Goal: Task Accomplishment & Management: Use online tool/utility

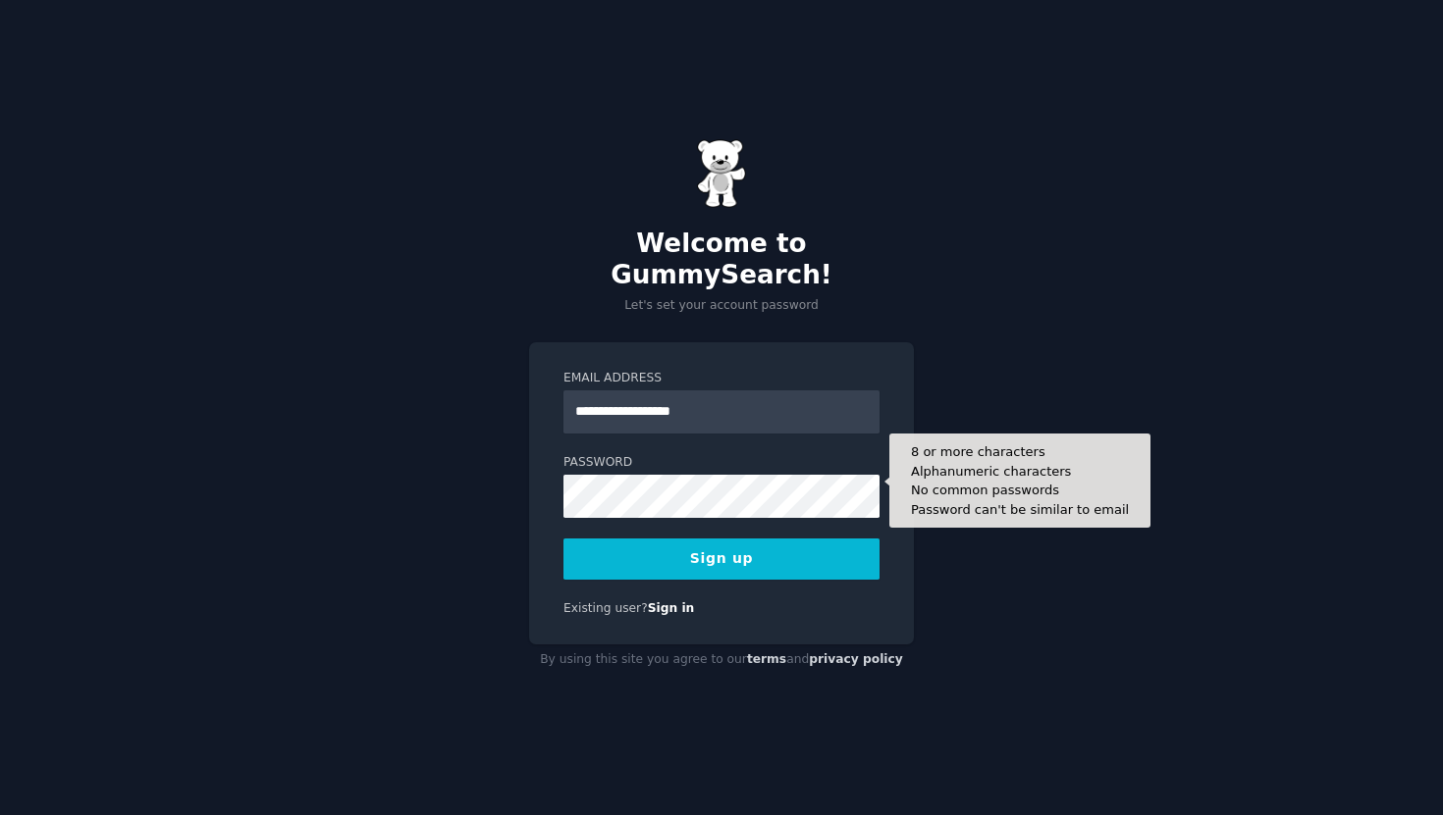
type input "**********"
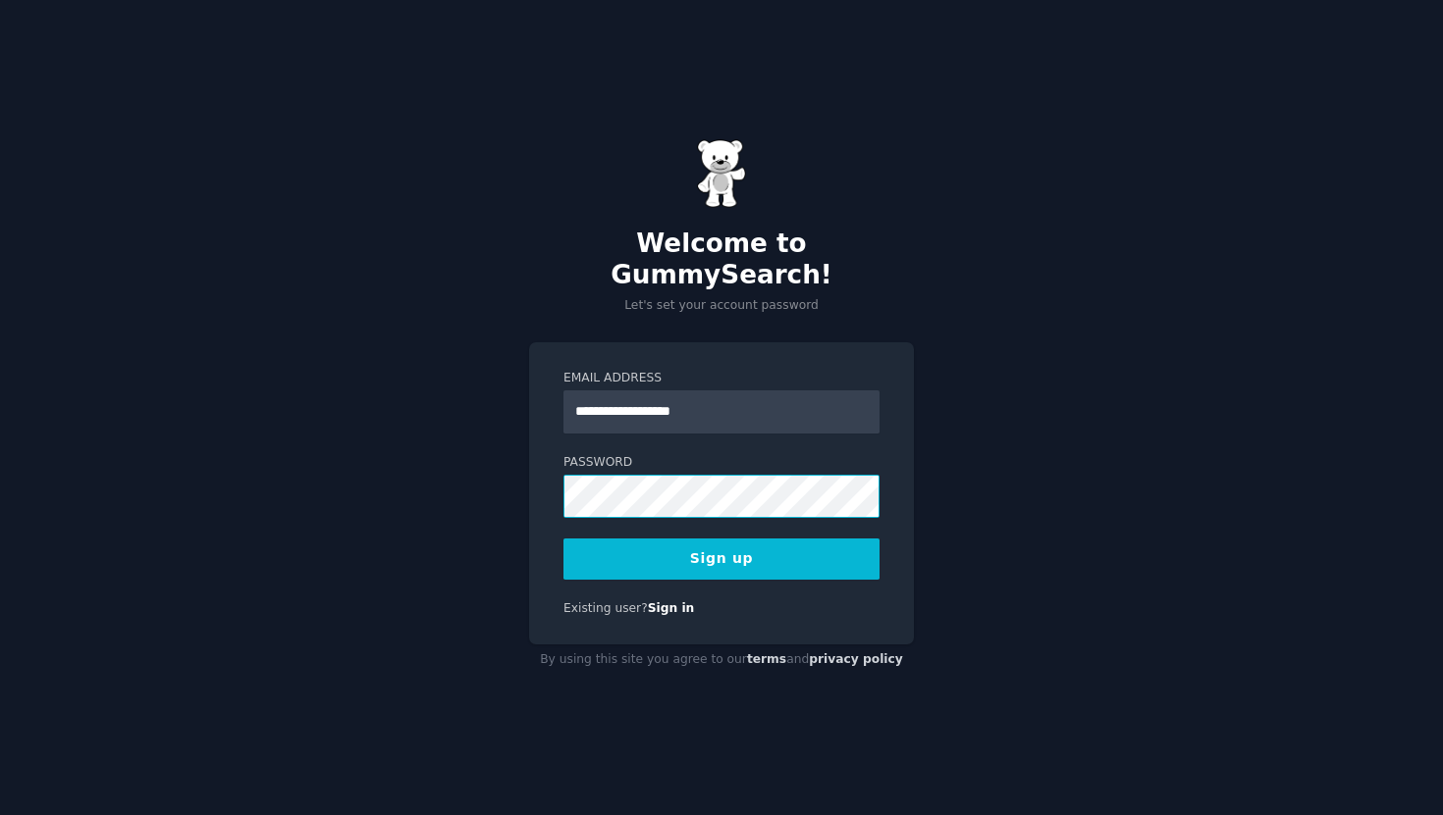
click at [0, 815] on com-1password-button at bounding box center [0, 815] width 0 height 0
click at [743, 544] on button "Sign up" at bounding box center [721, 559] width 316 height 41
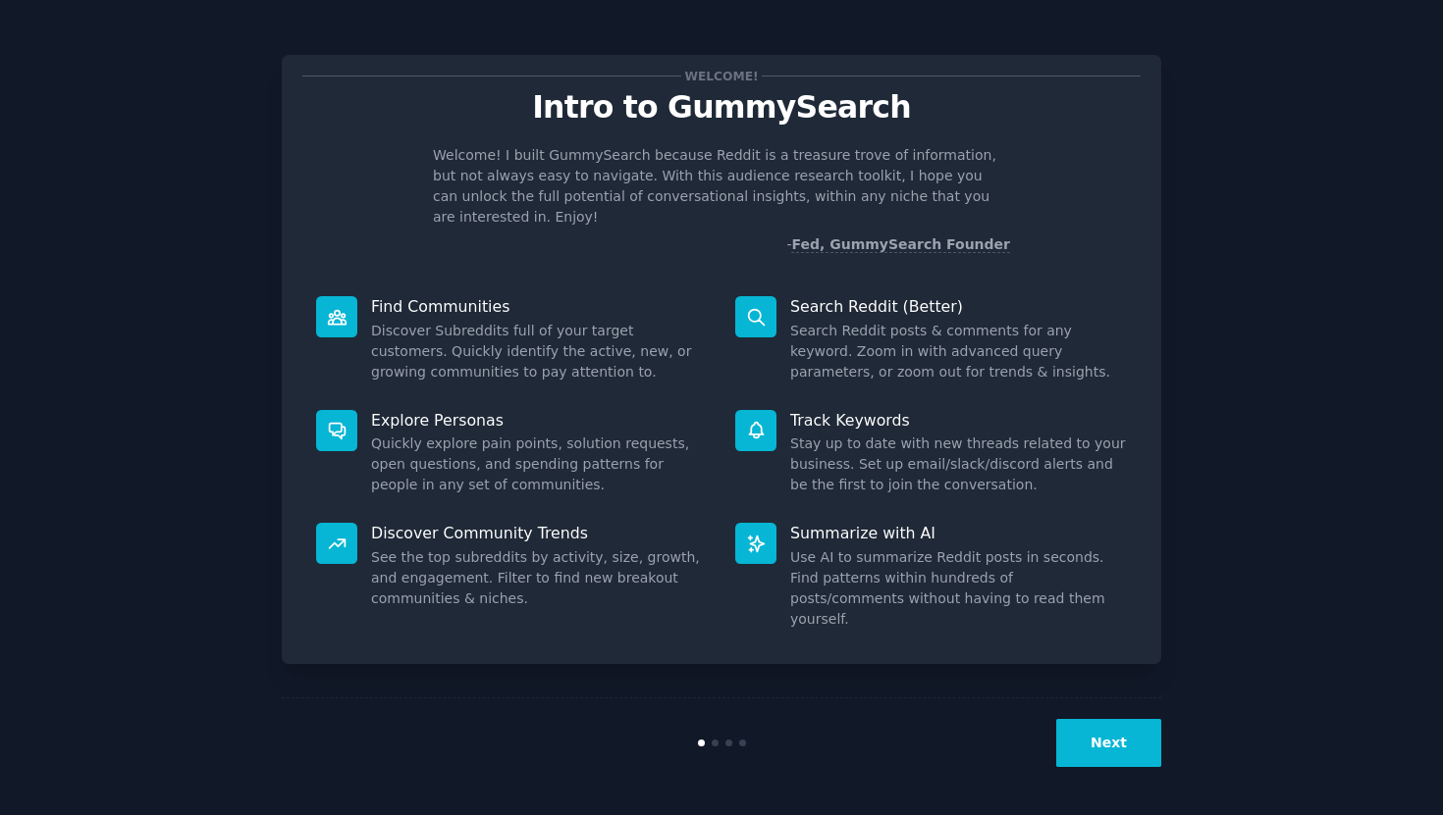
click at [1348, 236] on div "Welcome! Intro to GummySearch Welcome! I built GummySearch because Reddit is a …" at bounding box center [721, 407] width 1388 height 761
click at [1257, 338] on div "Welcome! Intro to GummySearch Welcome! I built GummySearch because Reddit is a …" at bounding box center [721, 407] width 1388 height 761
click at [1109, 764] on button "Next" at bounding box center [1108, 743] width 105 height 48
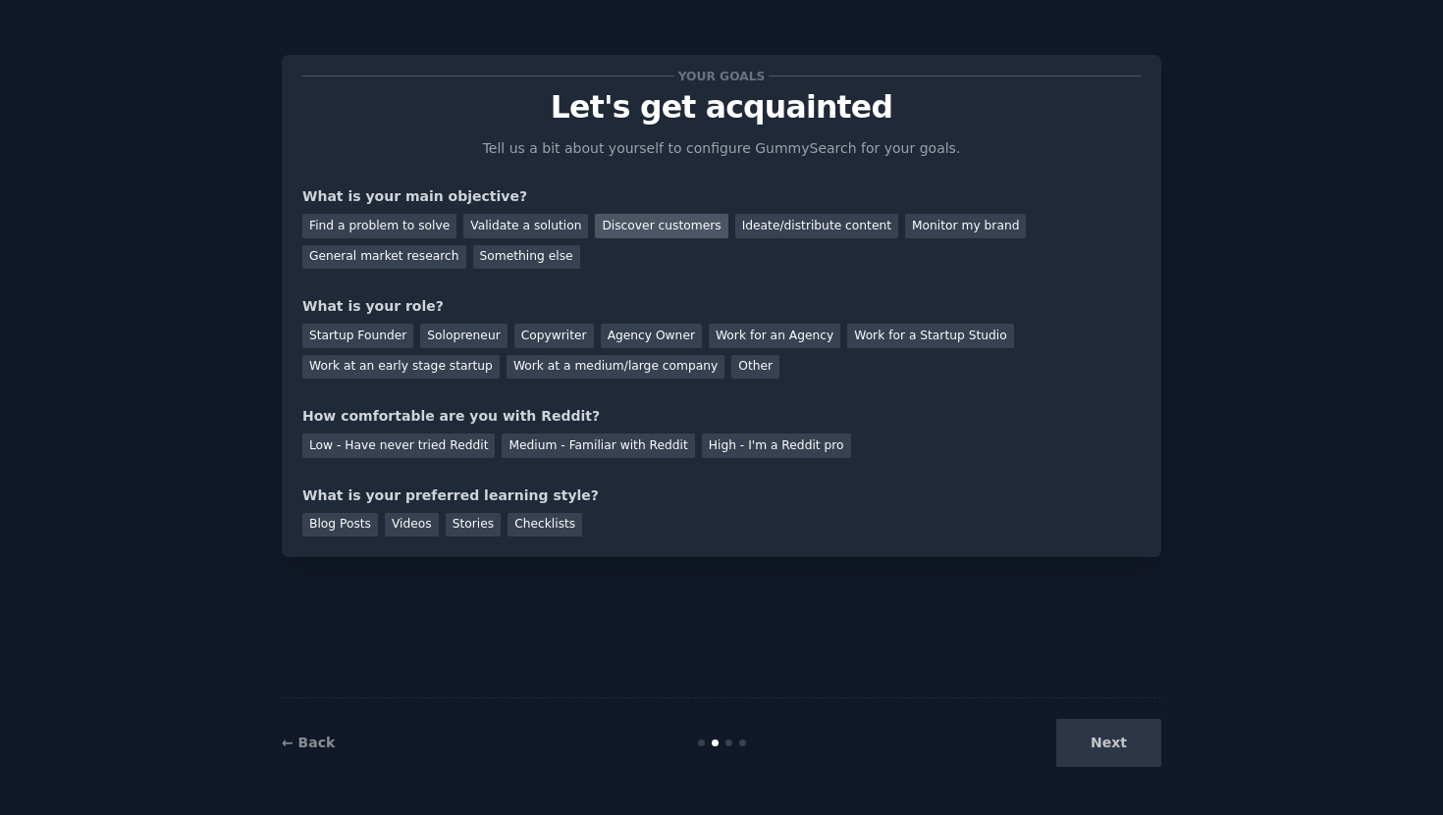
click at [643, 232] on div "Discover customers" at bounding box center [661, 226] width 132 height 25
click at [771, 221] on div "Ideate/distribute content" at bounding box center [816, 226] width 163 height 25
click at [726, 443] on div "High - I'm a Reddit pro" at bounding box center [776, 446] width 149 height 25
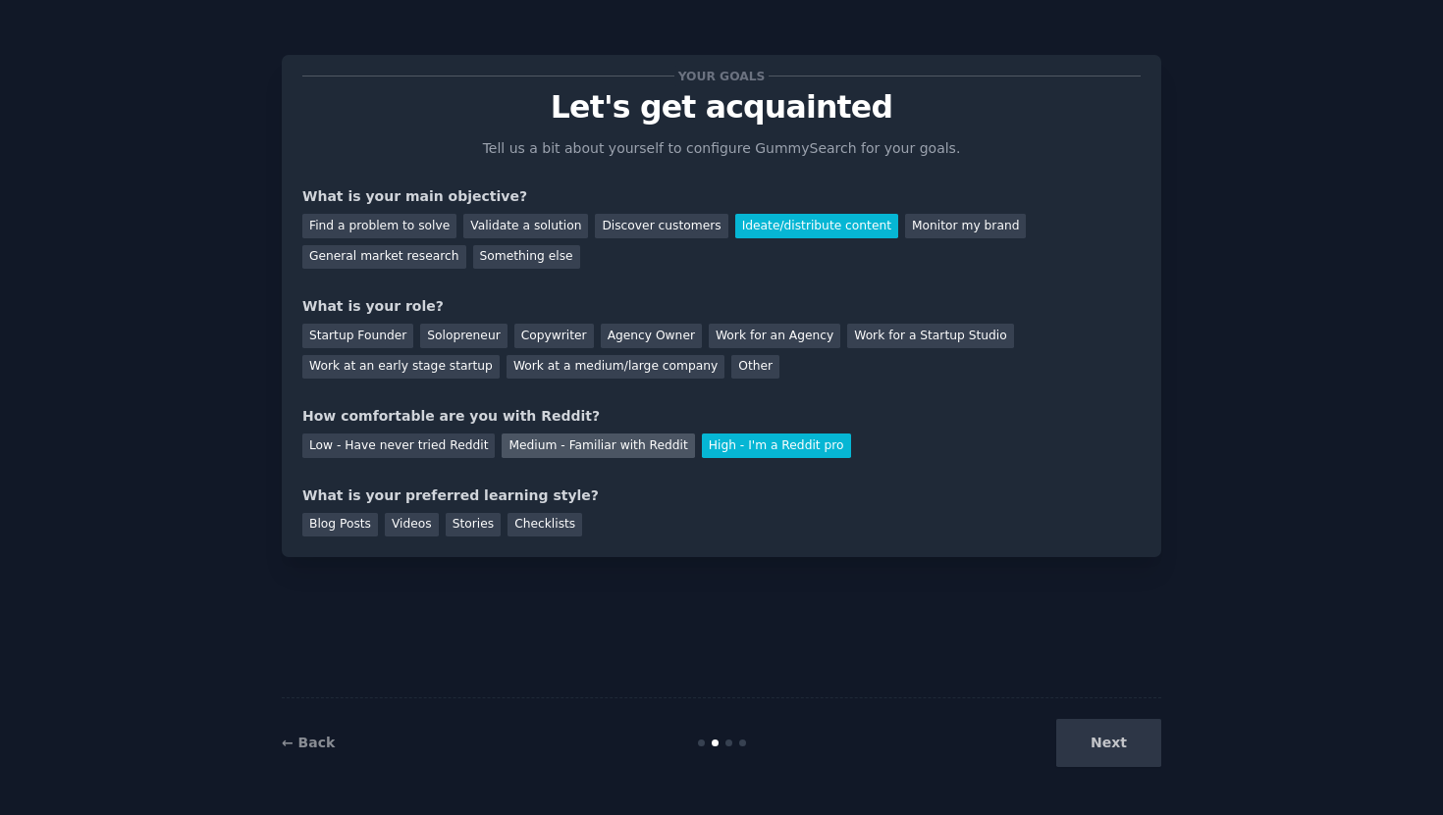
click at [608, 449] on div "Medium - Familiar with Reddit" at bounding box center [597, 446] width 192 height 25
click at [1101, 742] on div "Next" at bounding box center [1014, 743] width 293 height 48
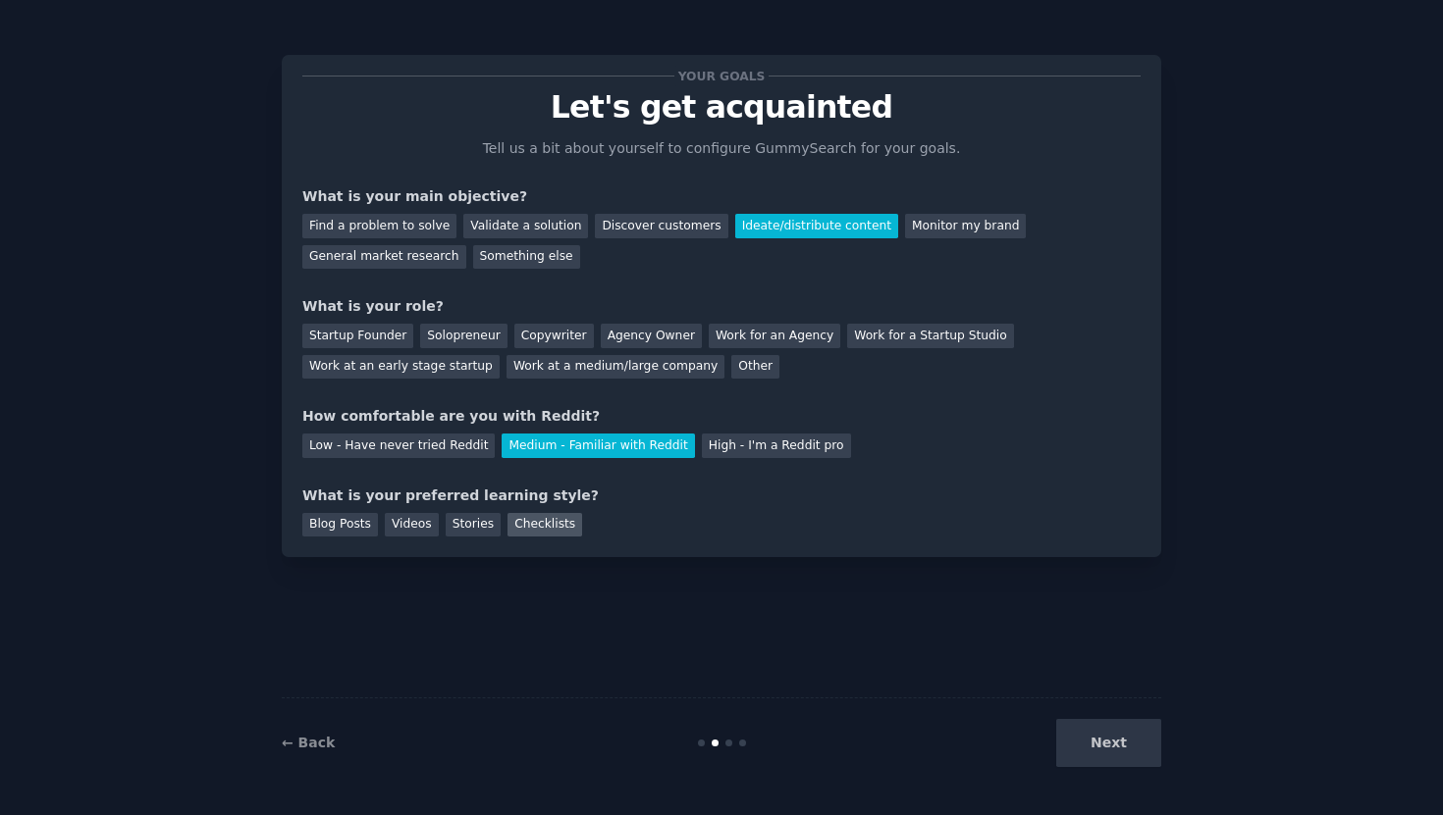
click at [557, 528] on div "Checklists" at bounding box center [544, 525] width 75 height 25
click at [1113, 744] on div "Next" at bounding box center [1014, 743] width 293 height 48
click at [1099, 743] on div "Next" at bounding box center [1014, 743] width 293 height 48
click at [414, 374] on div "Work at an early stage startup" at bounding box center [400, 367] width 197 height 25
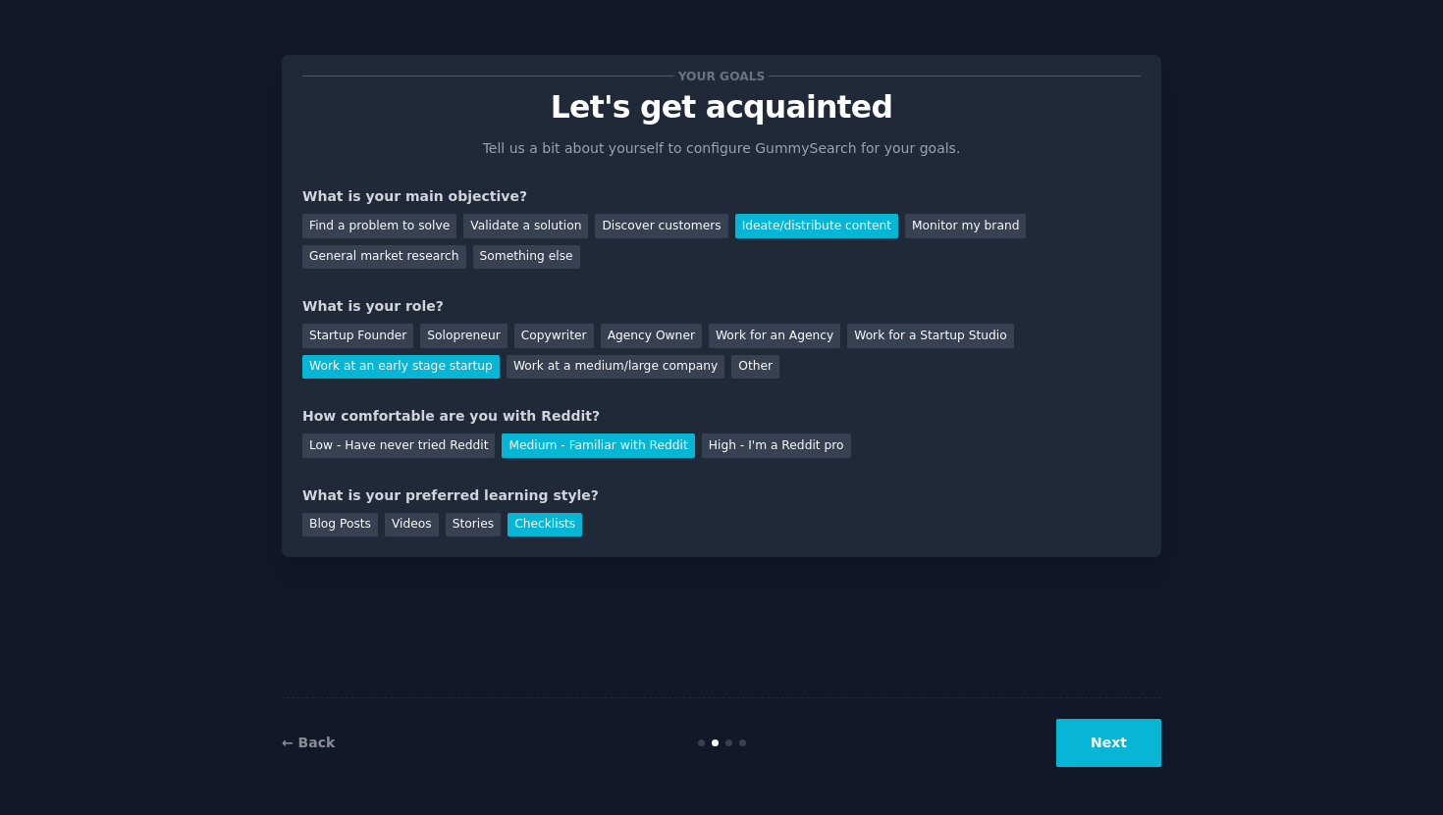
click at [1110, 730] on button "Next" at bounding box center [1108, 743] width 105 height 48
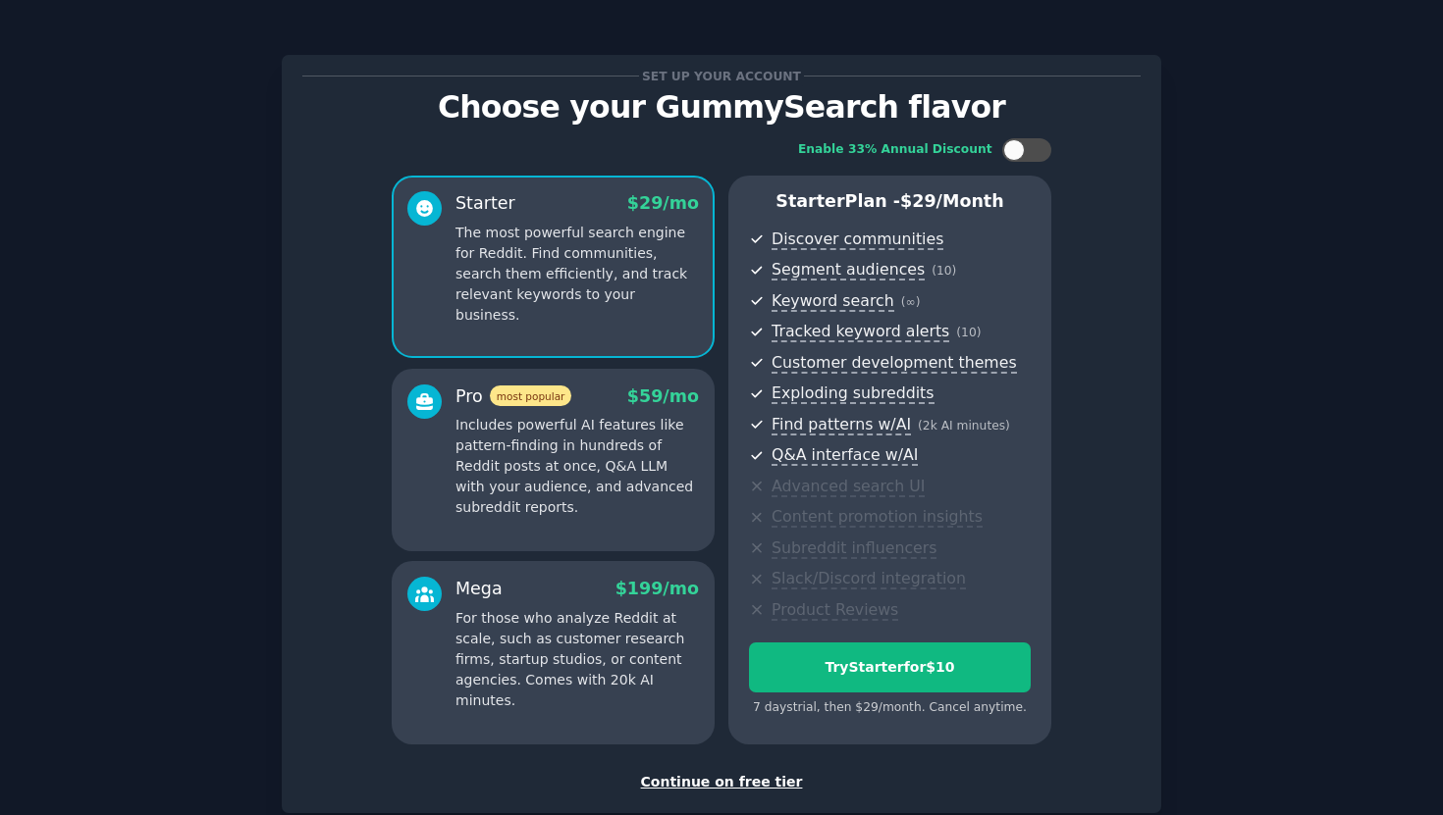
click at [731, 786] on div "Continue on free tier" at bounding box center [721, 782] width 838 height 21
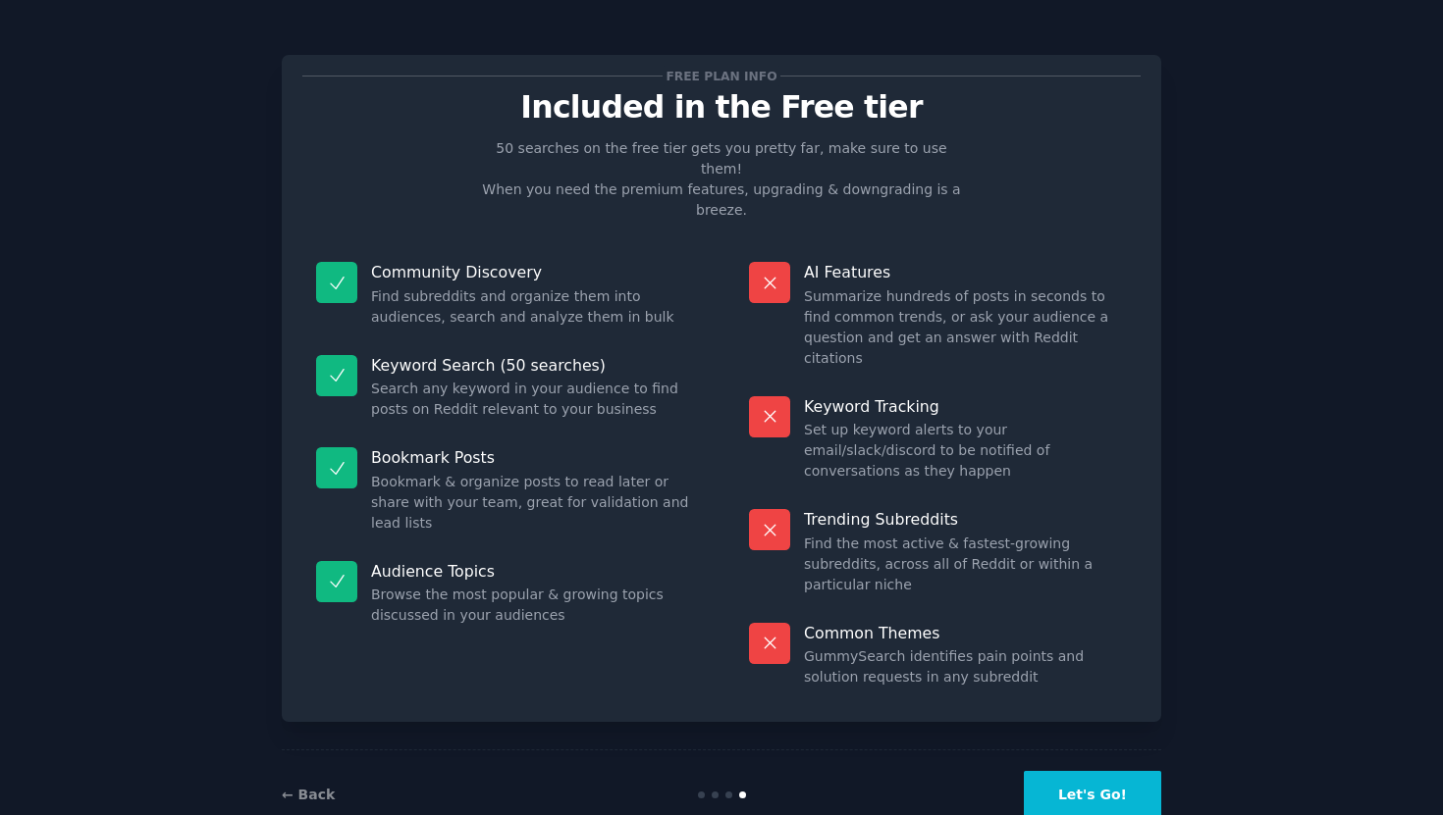
click at [1123, 771] on button "Let's Go!" at bounding box center [1092, 795] width 137 height 48
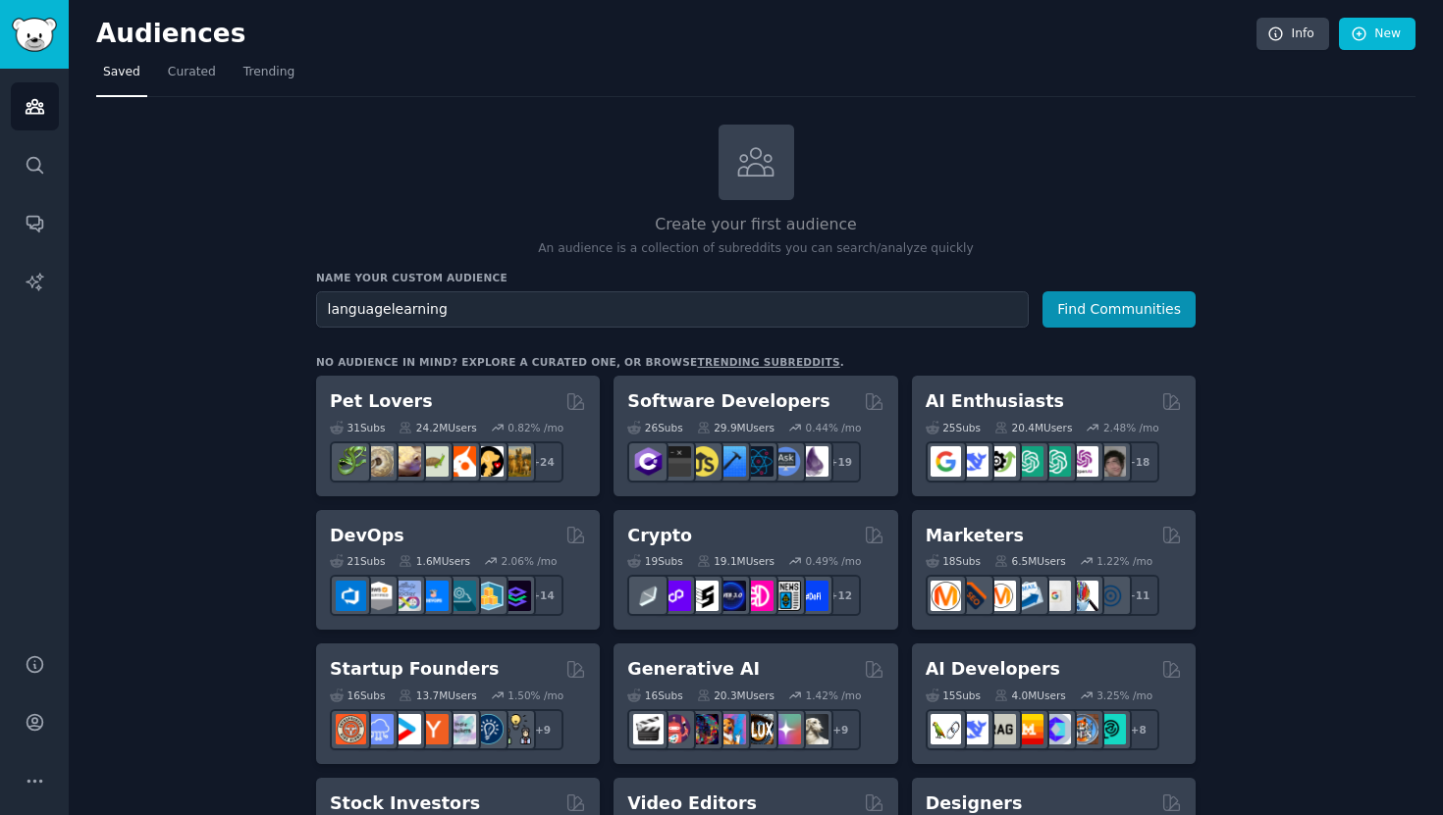
type input "languagelearning"
click at [1121, 309] on button "Find Communities" at bounding box center [1118, 309] width 153 height 36
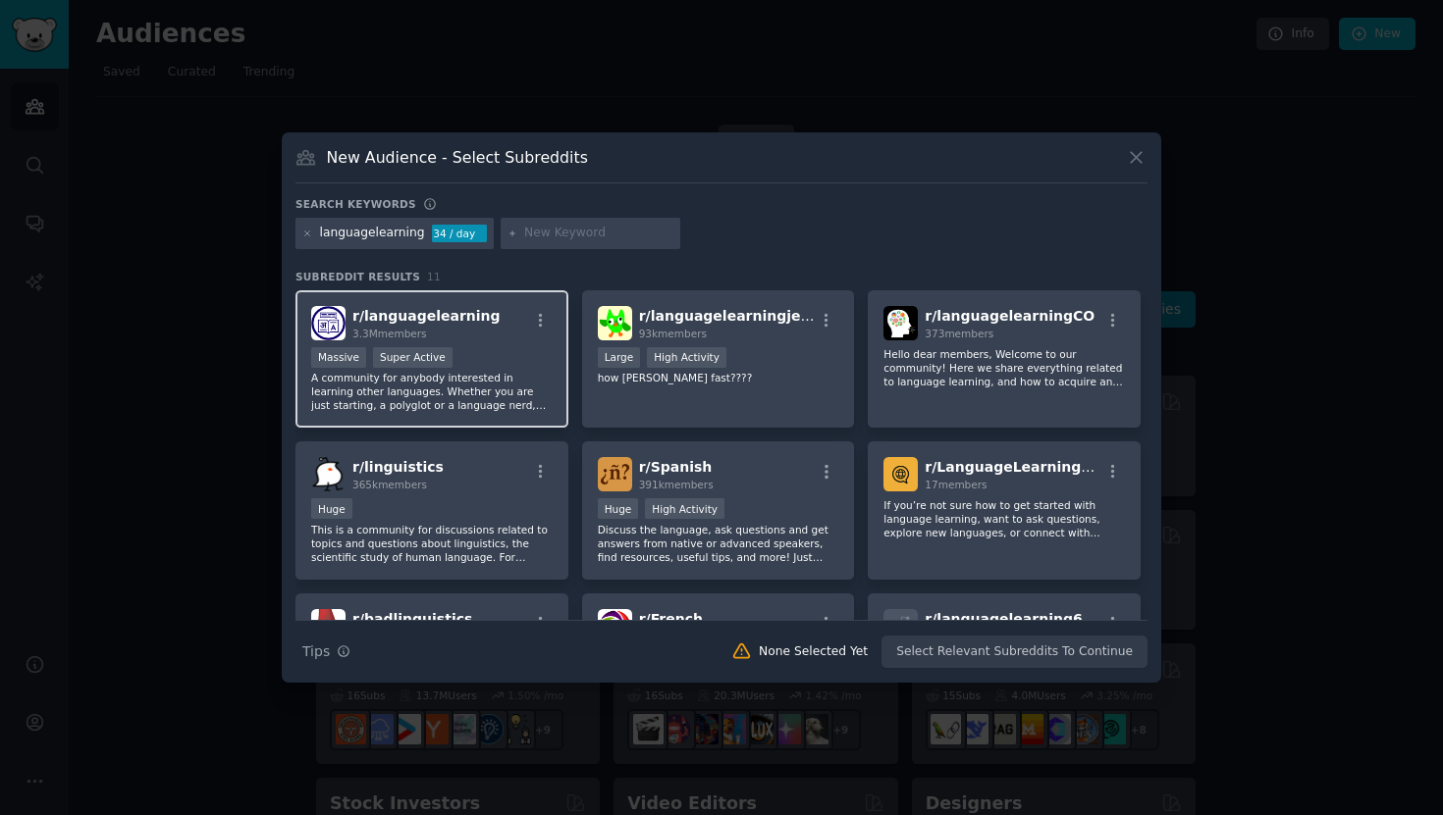
click at [491, 329] on div "r/ languagelearning 3.3M members" at bounding box center [431, 323] width 241 height 34
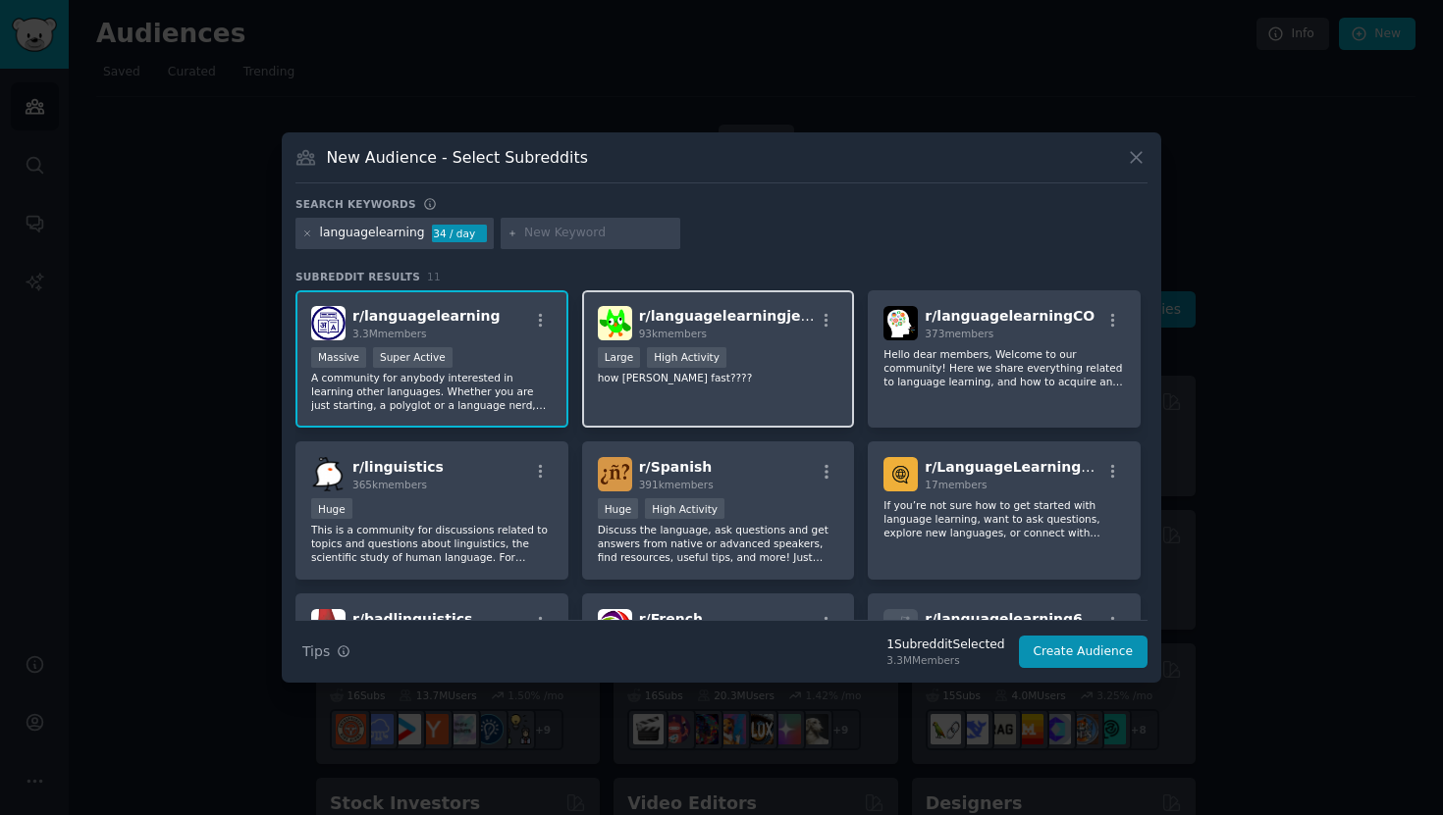
click at [775, 338] on div "93k members" at bounding box center [727, 334] width 176 height 14
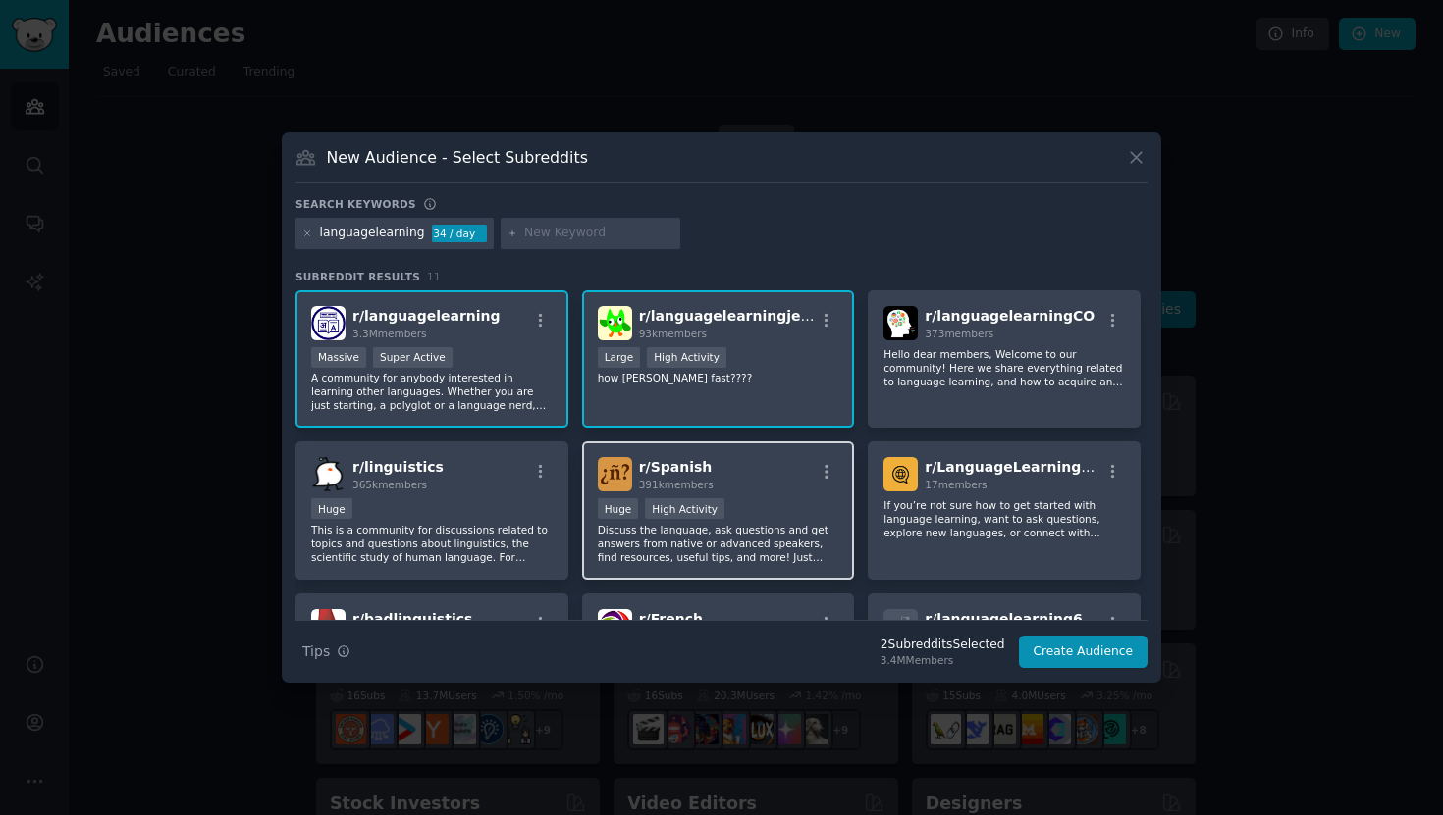
click at [776, 475] on div "r/ Spanish 391k members" at bounding box center [718, 474] width 241 height 34
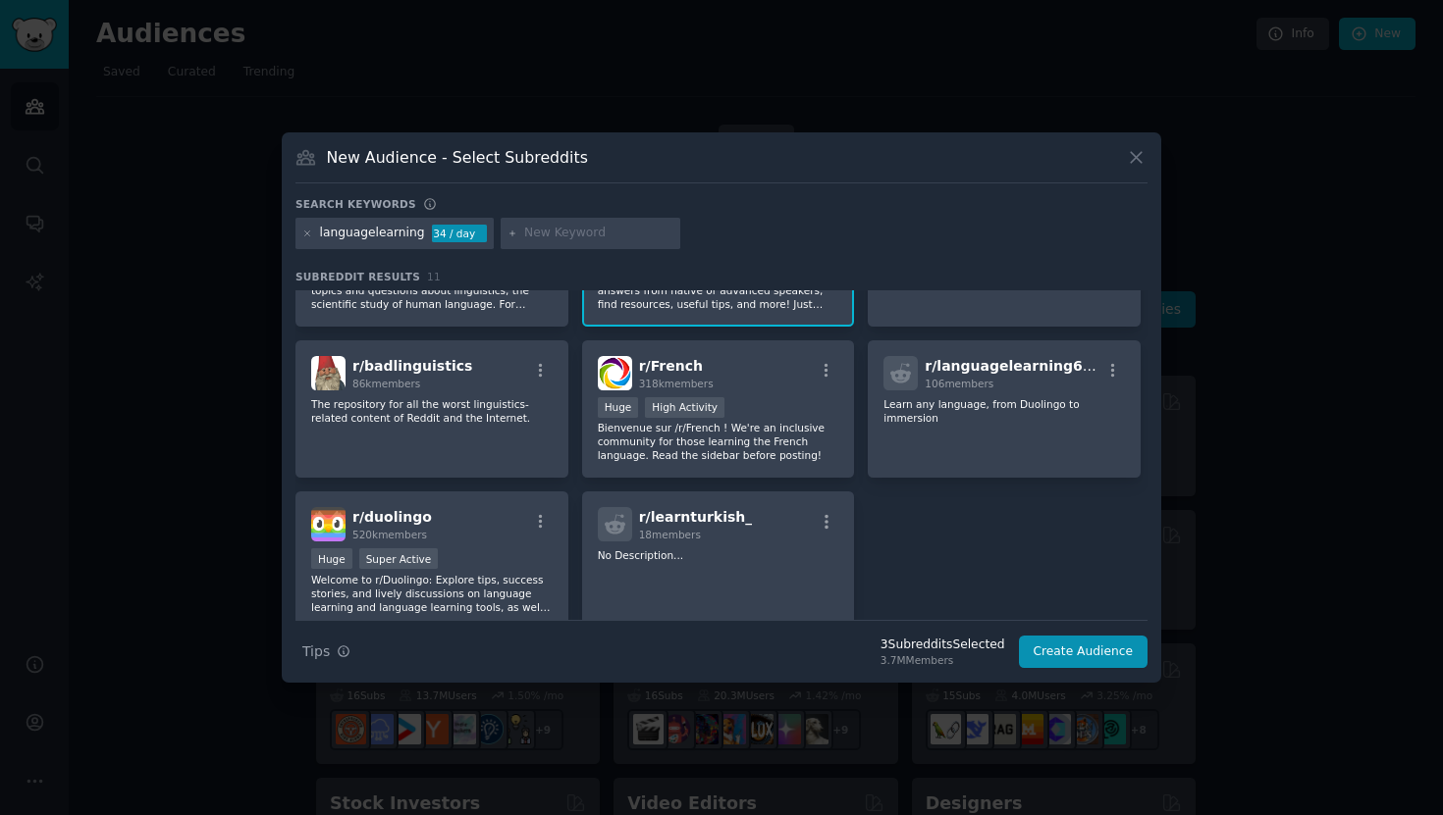
scroll to position [252, 0]
click at [784, 400] on div "Huge High Activity" at bounding box center [718, 410] width 241 height 25
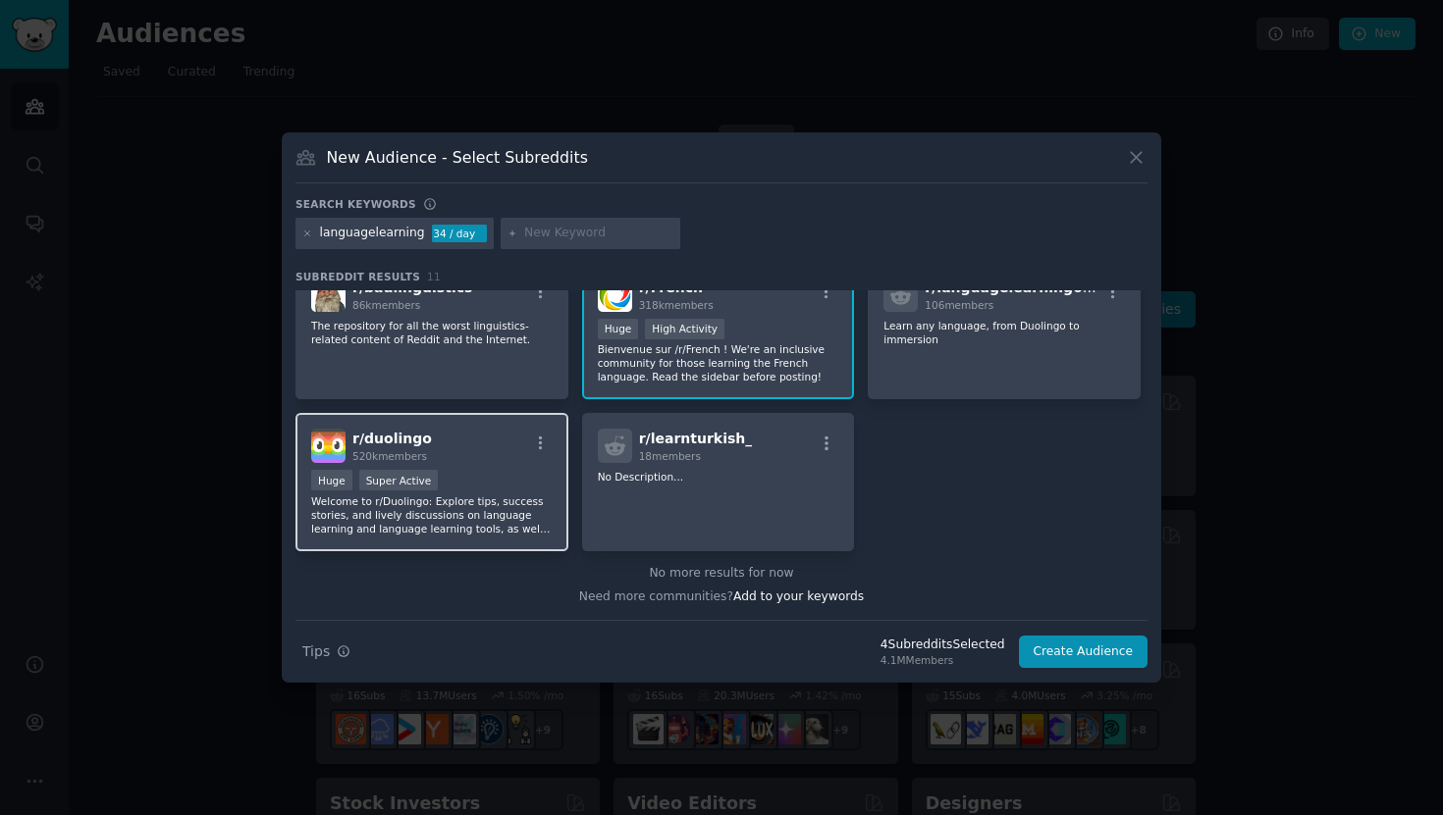
click at [478, 435] on div "r/ duolingo 520k members" at bounding box center [431, 446] width 241 height 34
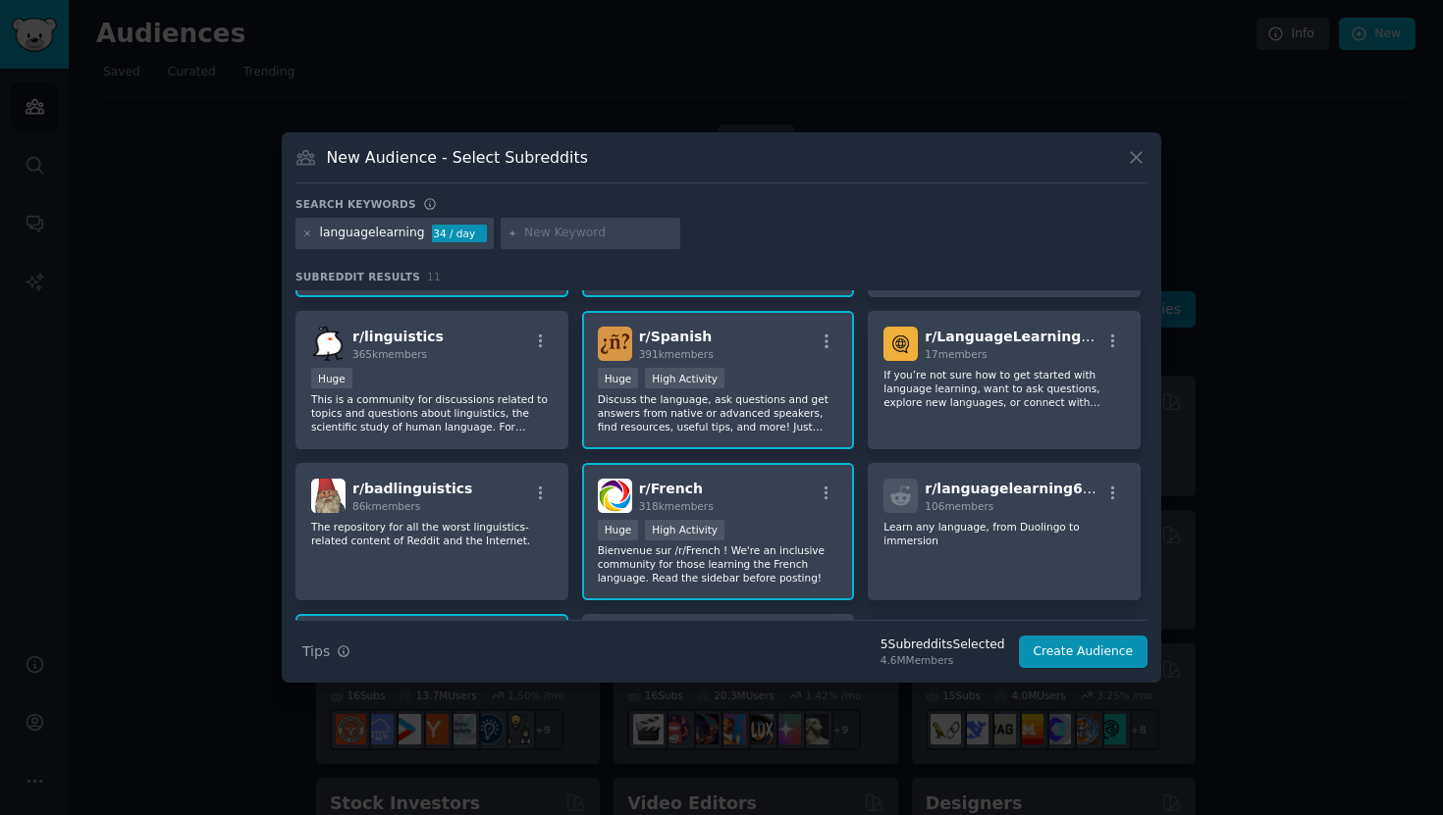
scroll to position [0, 0]
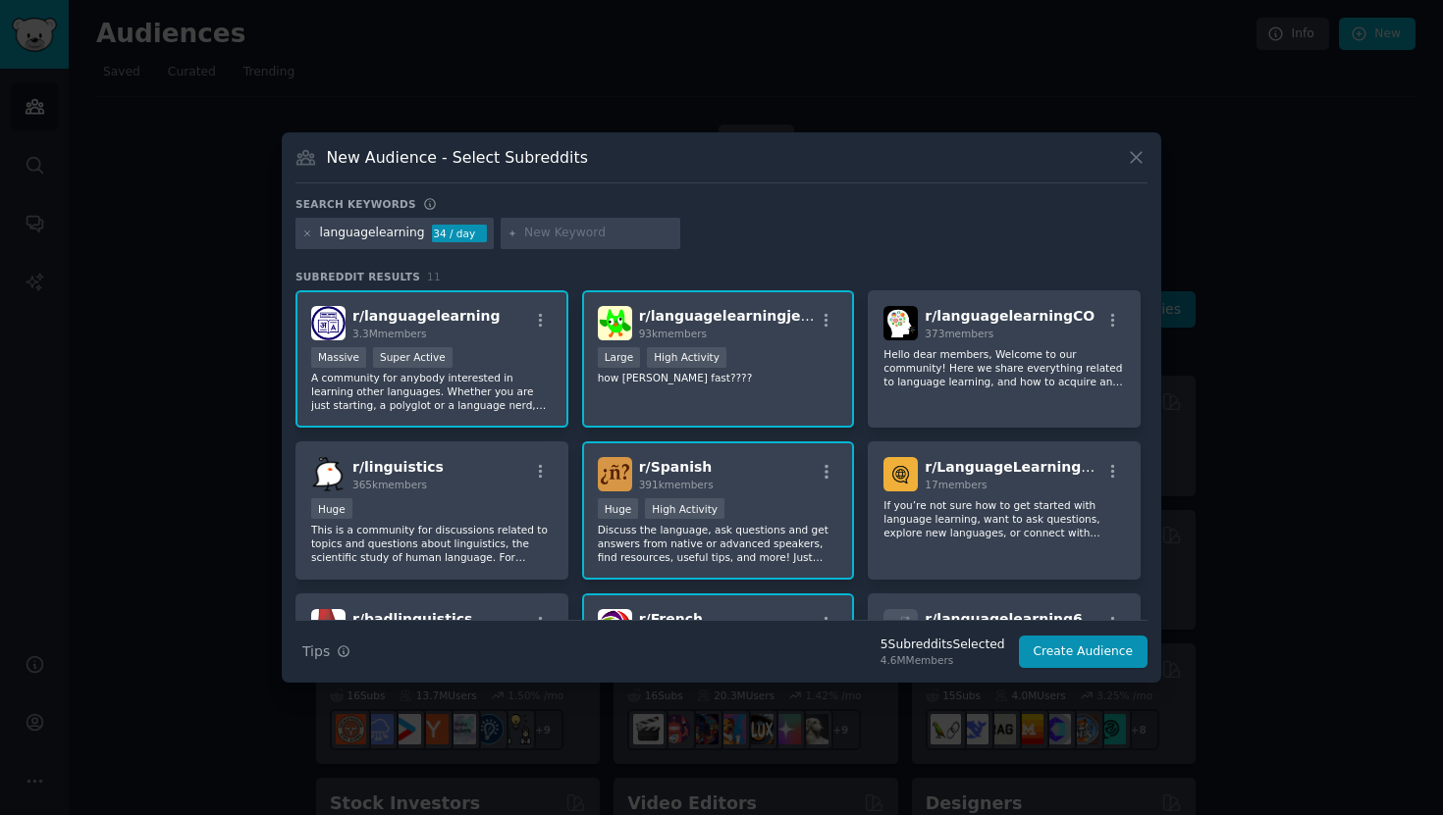
click at [568, 232] on input "text" at bounding box center [598, 234] width 149 height 18
type input "expat"
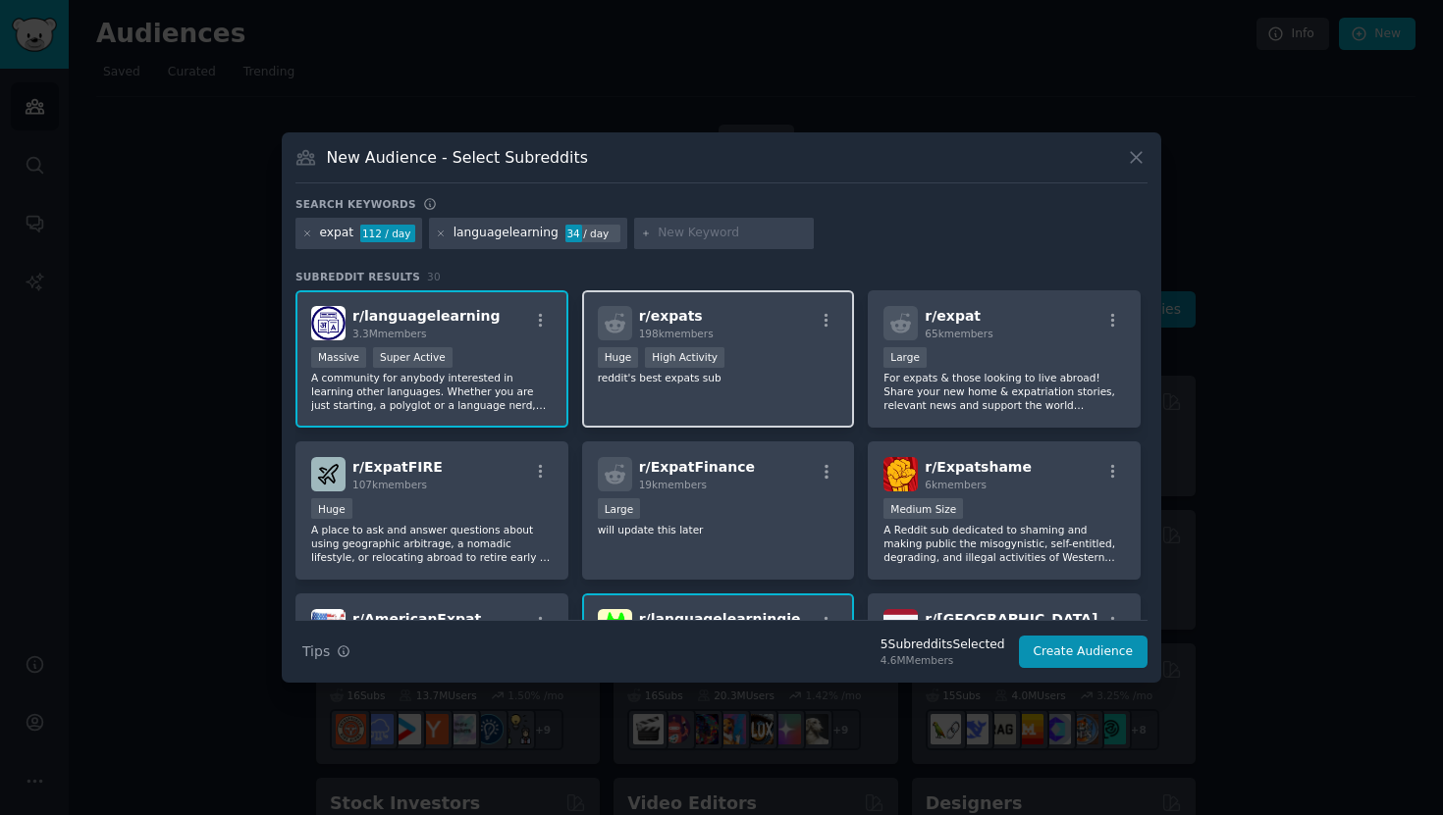
click at [743, 333] on div "r/ expats 198k members" at bounding box center [718, 323] width 241 height 34
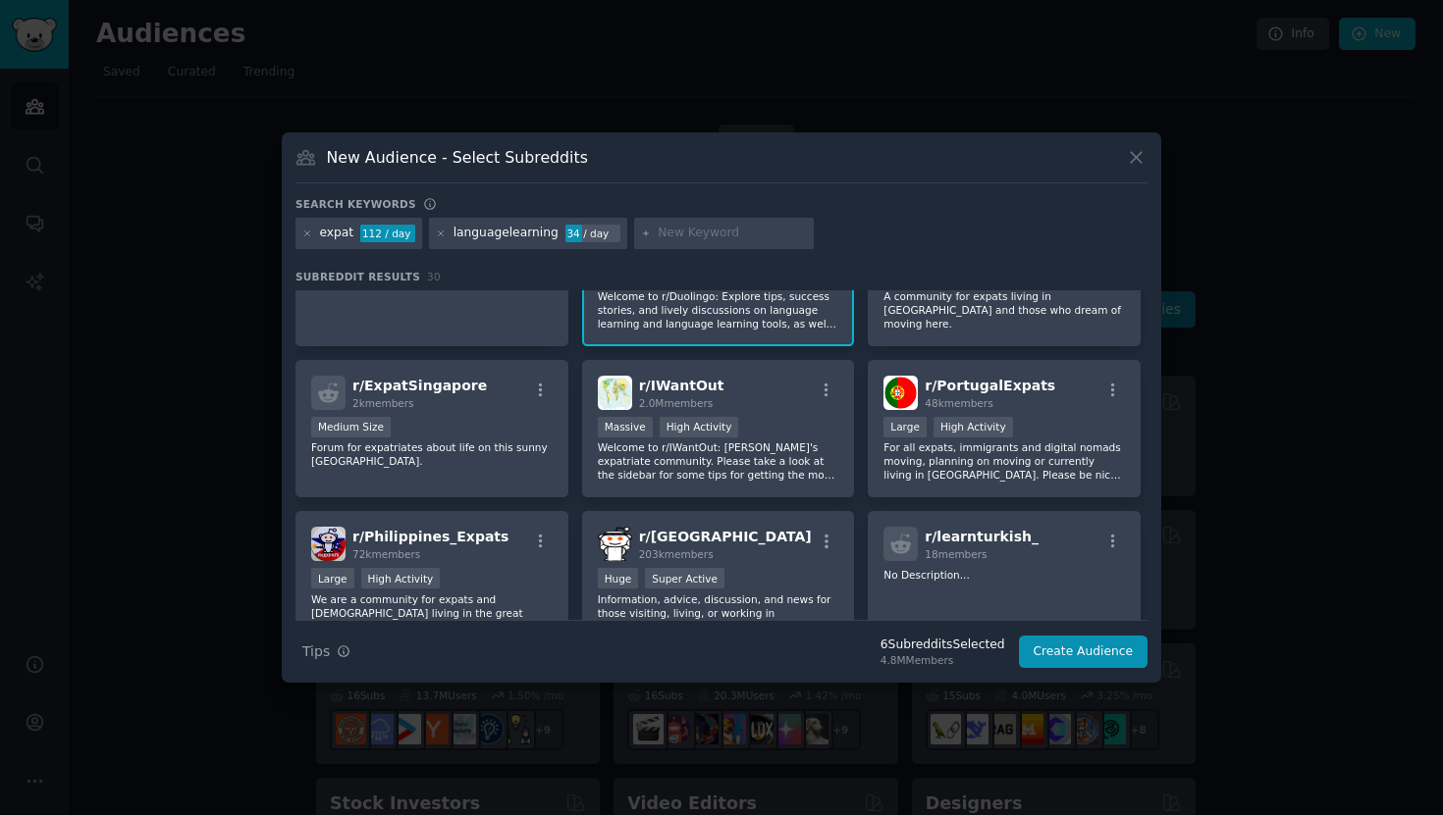
scroll to position [839, 0]
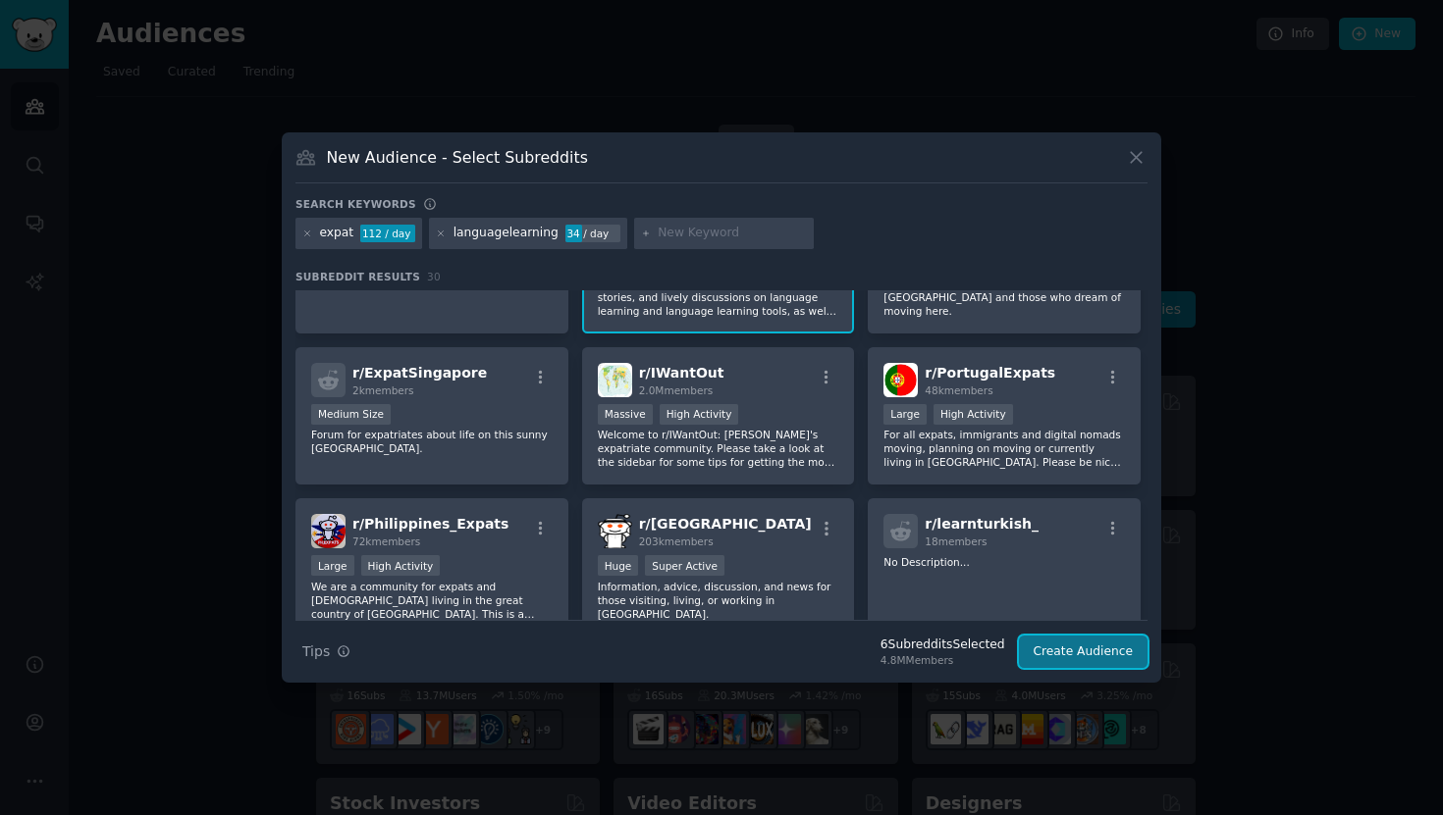
click at [1078, 655] on button "Create Audience" at bounding box center [1084, 652] width 130 height 33
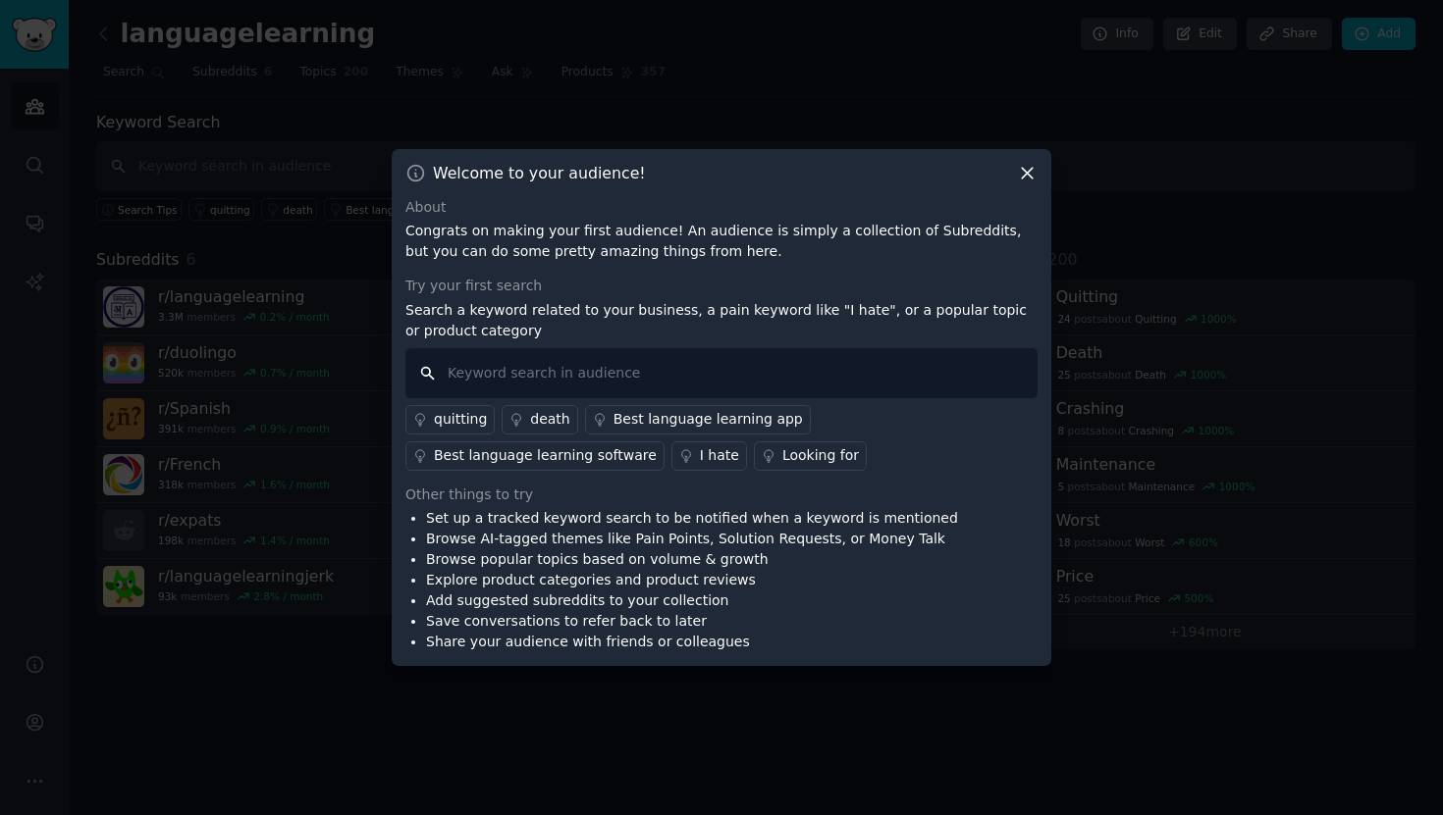
click at [549, 379] on input "text" at bounding box center [721, 373] width 632 height 50
type input "language"
click at [724, 415] on div "Best language learning app" at bounding box center [707, 419] width 189 height 21
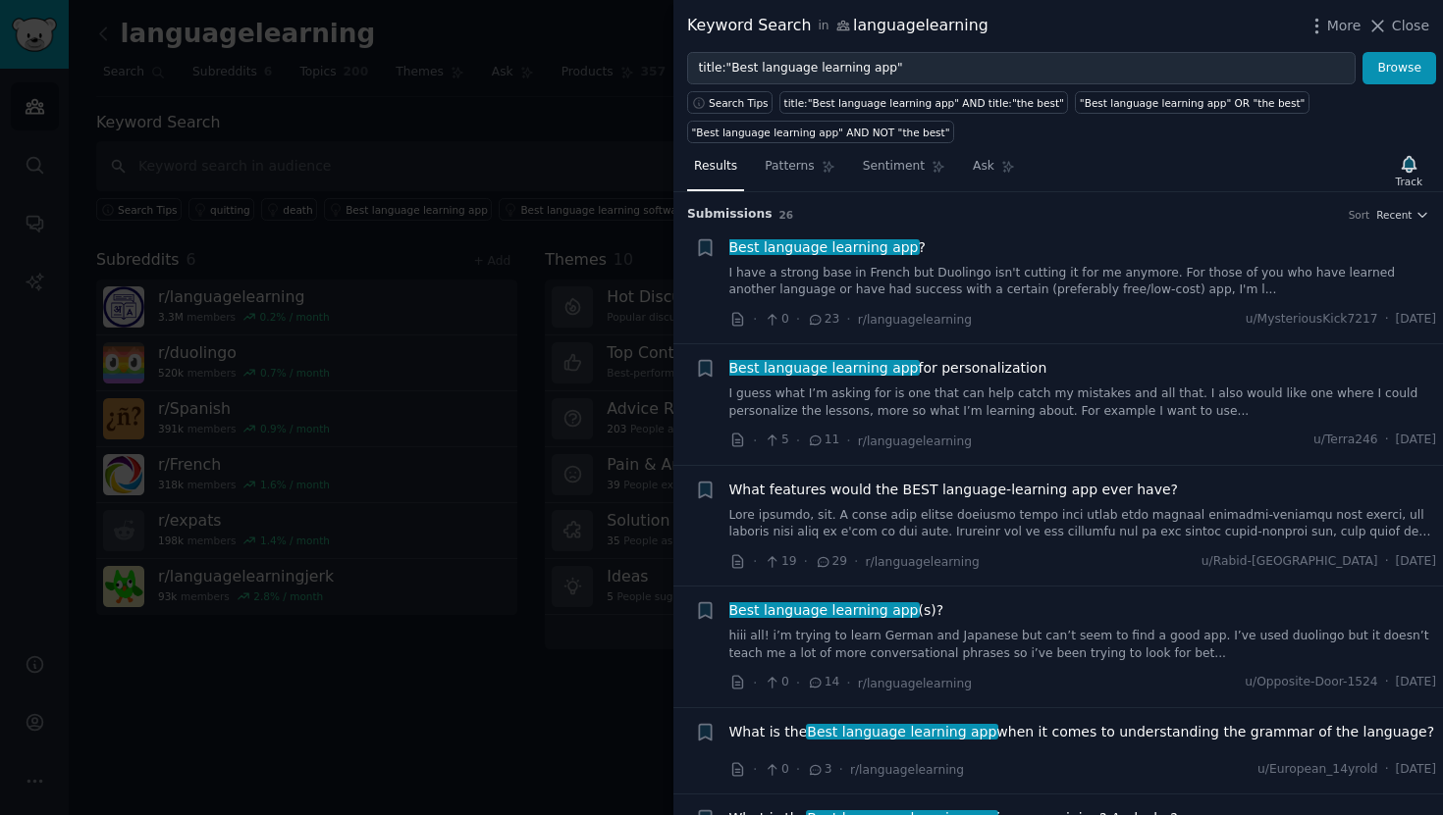
click at [538, 377] on div at bounding box center [721, 407] width 1443 height 815
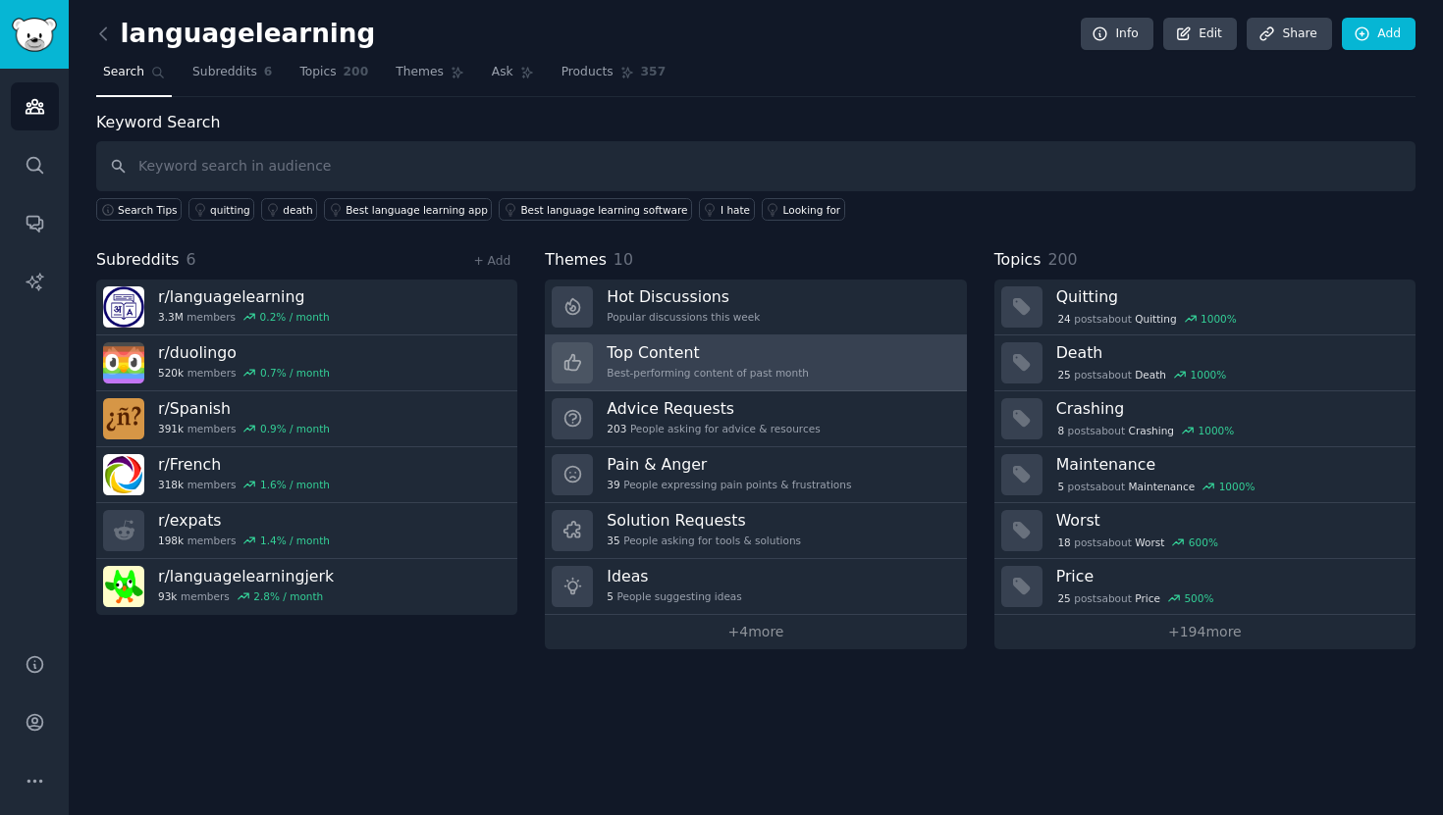
click at [834, 342] on link "Top Content Best-performing content of past month" at bounding box center [755, 364] width 421 height 56
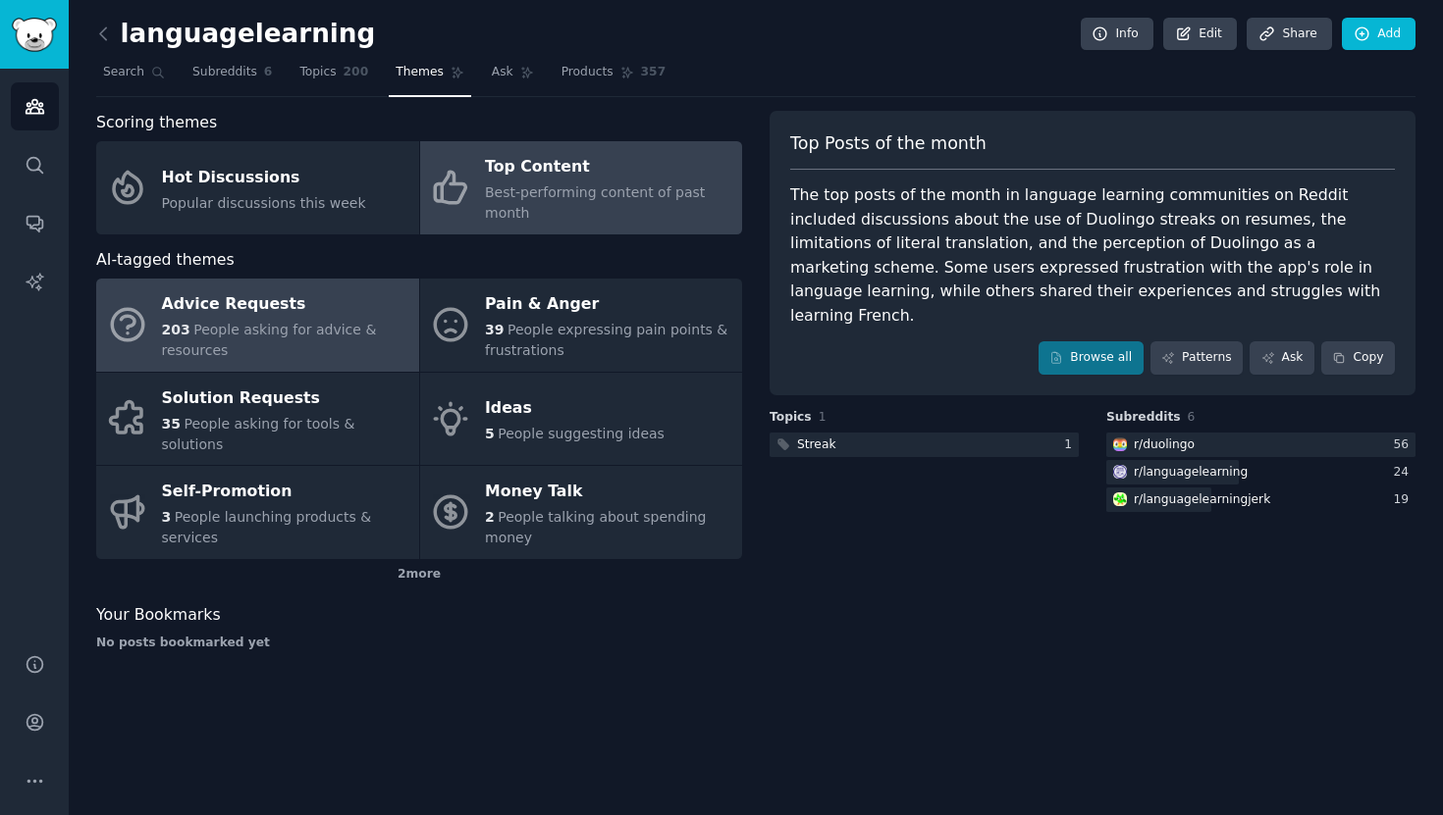
click at [290, 333] on span "People asking for advice & resources" at bounding box center [269, 340] width 215 height 36
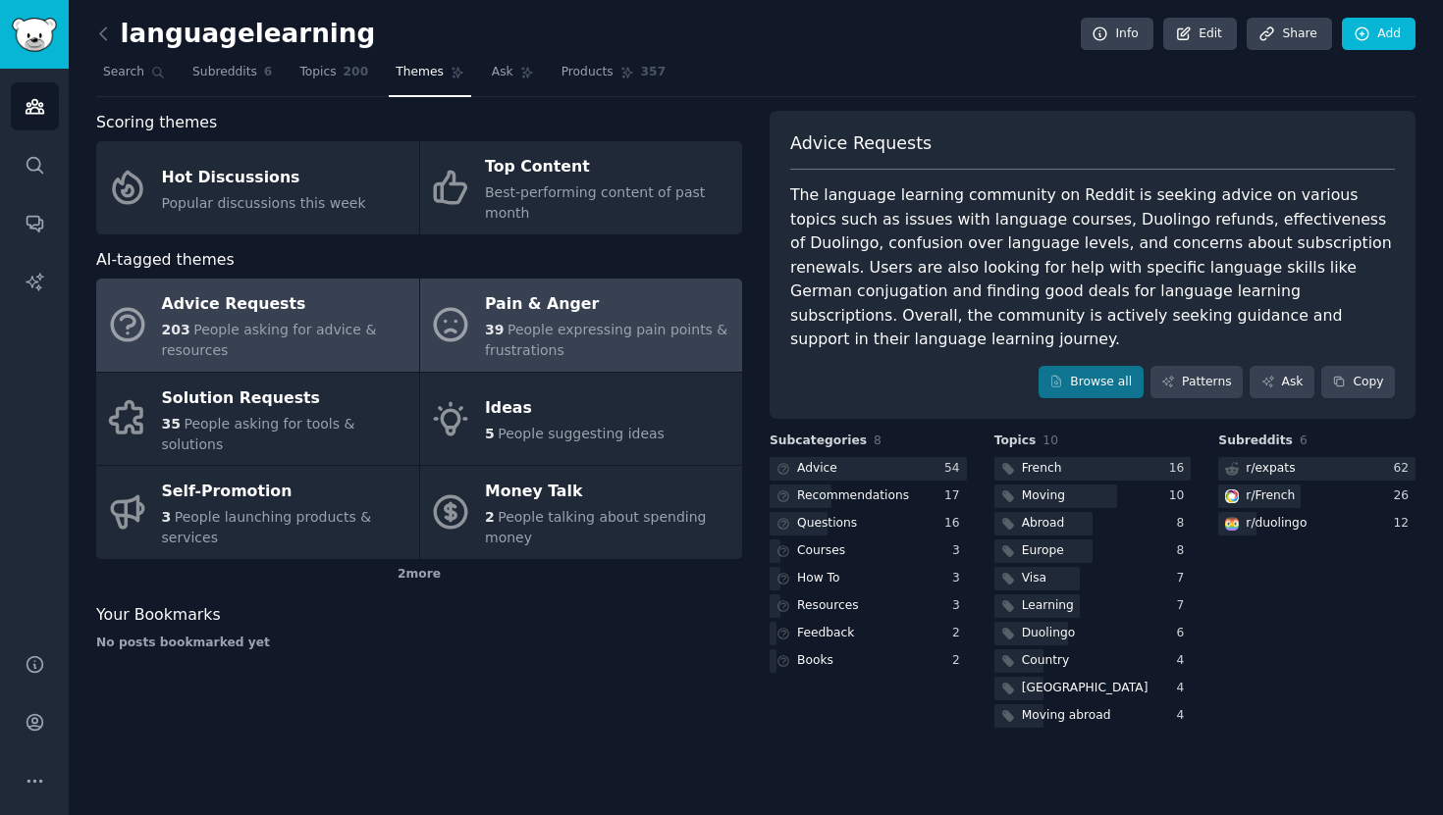
click at [561, 324] on span "People expressing pain points & frustrations" at bounding box center [606, 340] width 242 height 36
